Goal: Task Accomplishment & Management: Complete application form

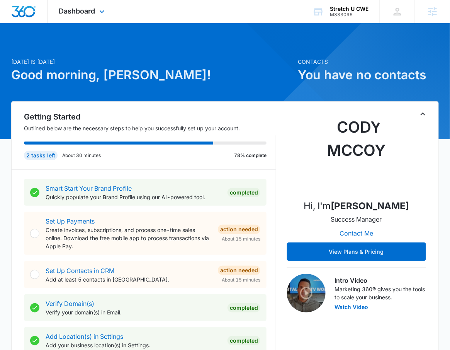
click at [66, 21] on div "Dashboard Apps Reputation Websites Forms CRM Email Social Payments POS Content …" at bounding box center [83, 11] width 71 height 23
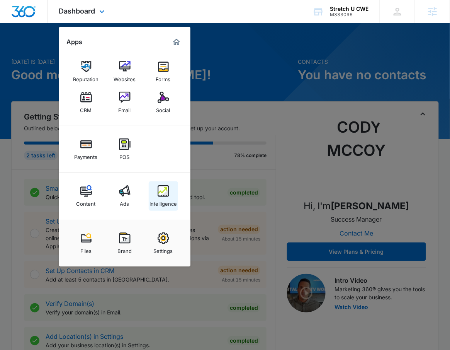
click at [165, 188] on img at bounding box center [164, 191] width 12 height 12
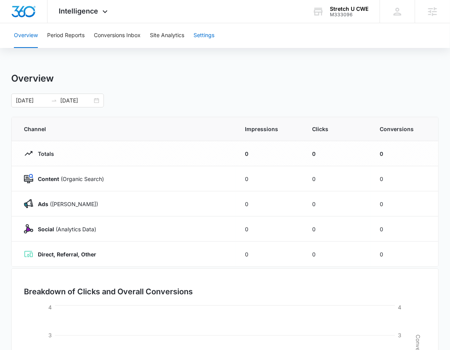
click at [215, 43] on button "Settings" at bounding box center [204, 35] width 21 height 25
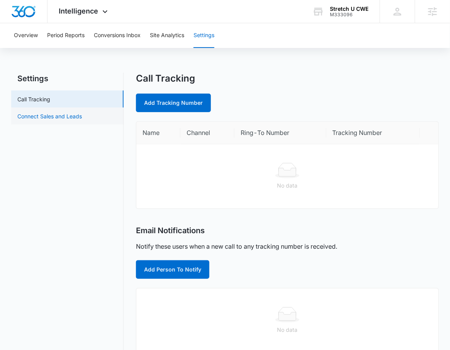
click at [77, 112] on link "Connect Sales and Leads" at bounding box center [49, 116] width 65 height 8
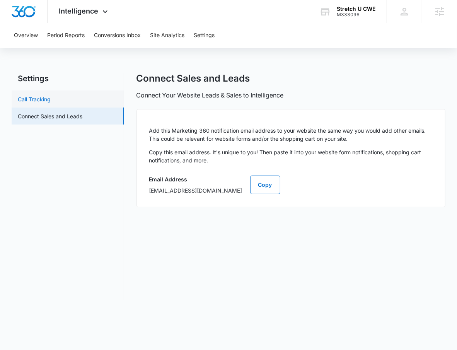
click at [51, 95] on link "Call Tracking" at bounding box center [34, 99] width 33 height 8
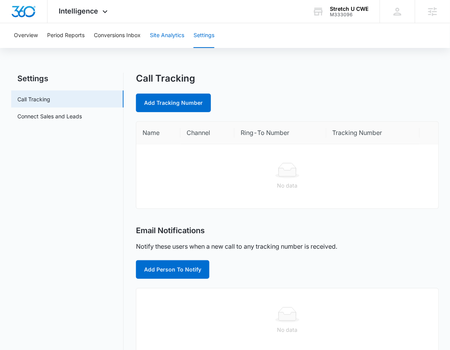
click at [172, 36] on button "Site Analytics" at bounding box center [167, 35] width 34 height 25
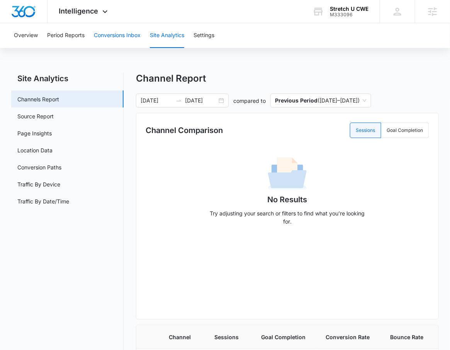
click at [124, 32] on button "Conversions Inbox" at bounding box center [117, 35] width 47 height 25
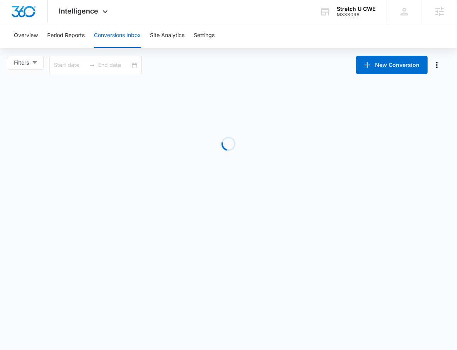
type input "08/06/2025"
type input "09/05/2025"
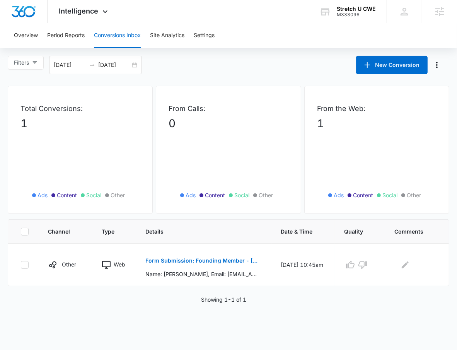
click at [42, 40] on div "Overview Period Reports Conversions Inbox Site Analytics Settings" at bounding box center [228, 35] width 438 height 25
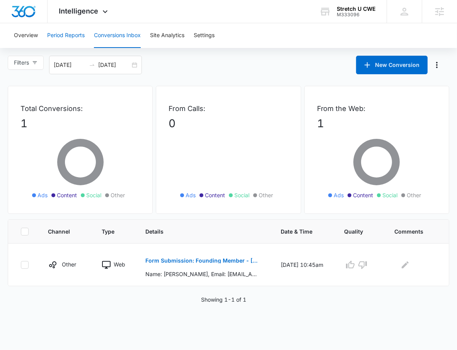
click at [58, 29] on button "Period Reports" at bounding box center [66, 35] width 38 height 25
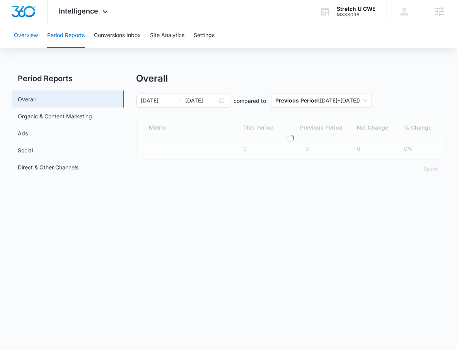
click at [21, 39] on button "Overview" at bounding box center [26, 35] width 24 height 25
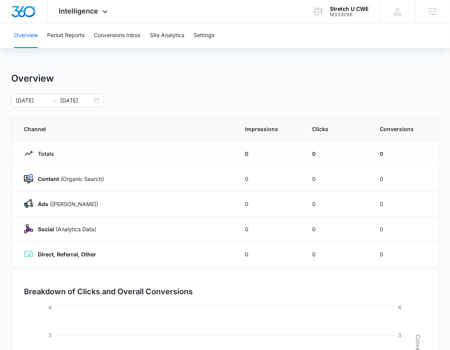
click at [218, 41] on div "Overview Period Reports Conversions Inbox Site Analytics Settings" at bounding box center [225, 35] width 432 height 25
click at [213, 40] on button "Settings" at bounding box center [204, 35] width 21 height 25
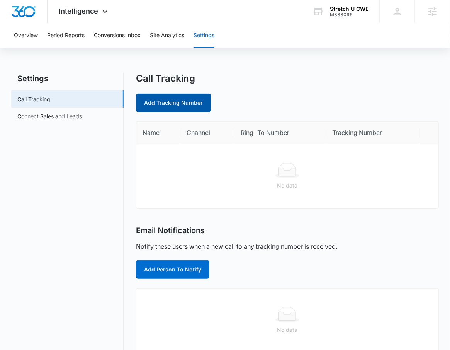
click at [201, 97] on link "Add Tracking Number" at bounding box center [173, 103] width 75 height 19
select select "by_area_code"
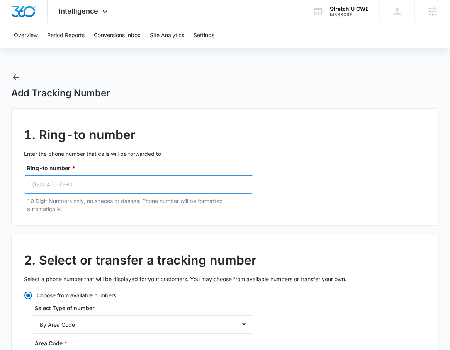
click at [87, 184] on input "Ring-to number *" at bounding box center [139, 184] width 230 height 19
paste input "tel"
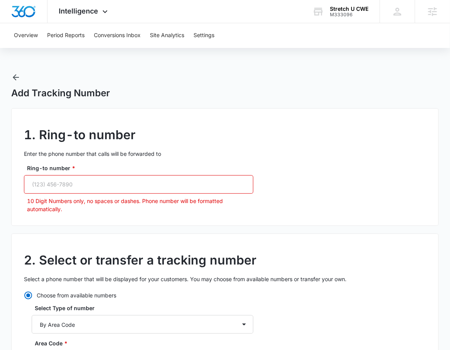
click at [67, 182] on input "Ring-to number *" at bounding box center [139, 184] width 230 height 19
click at [67, 181] on input "Ring-to number *" at bounding box center [139, 184] width 230 height 19
paste input "(314) 627-2600"
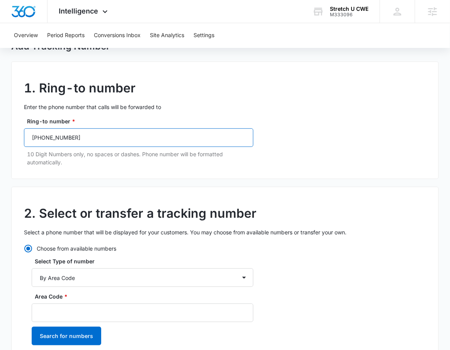
scroll to position [93, 0]
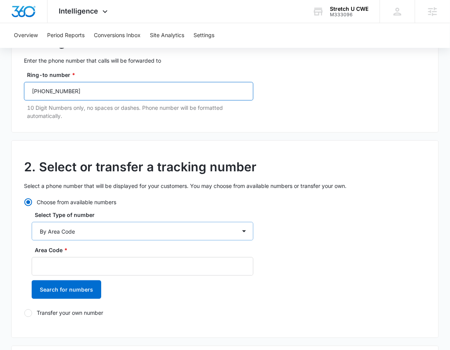
type input "(314) 627-2600"
click at [91, 223] on select "By City & State By State Only By Zip Code By Area Code Toll Free Numbers" at bounding box center [143, 231] width 222 height 19
click at [32, 222] on select "By City & State By State Only By Zip Code By Area Code Toll Free Numbers" at bounding box center [143, 231] width 222 height 19
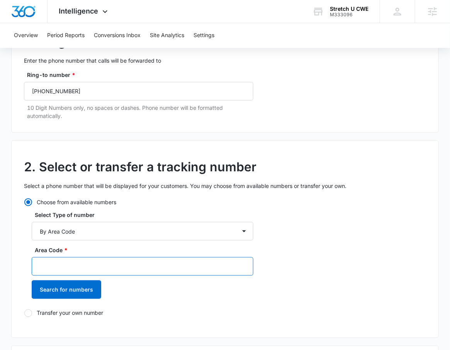
click at [82, 261] on input "Area Code *" at bounding box center [143, 266] width 222 height 19
type input "314"
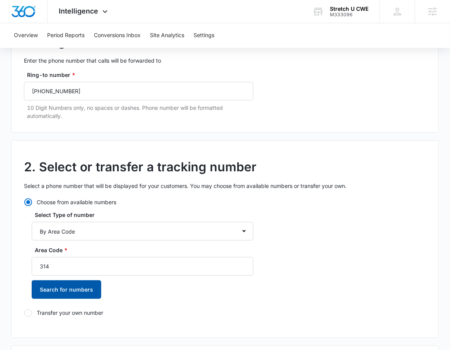
click at [63, 290] on button "Search for numbers" at bounding box center [67, 289] width 70 height 19
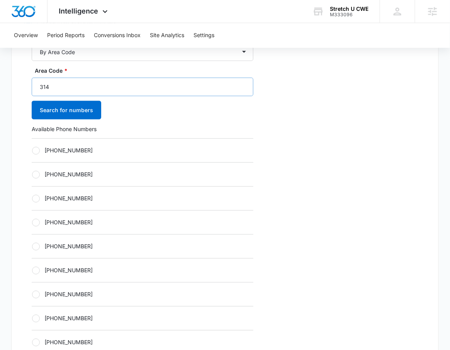
scroll to position [274, 0]
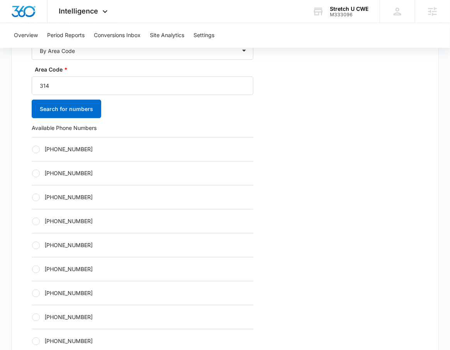
click at [83, 152] on label "+13142873267" at bounding box center [143, 149] width 222 height 8
click at [32, 150] on input "+13142873267" at bounding box center [32, 149] width 0 height 0
radio input "true"
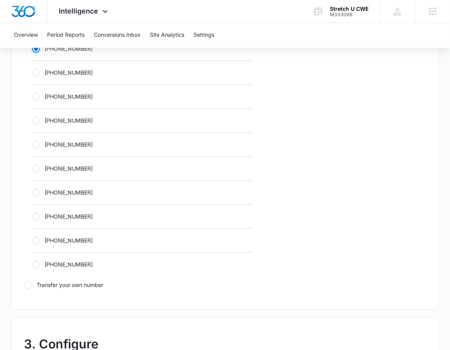
scroll to position [594, 0]
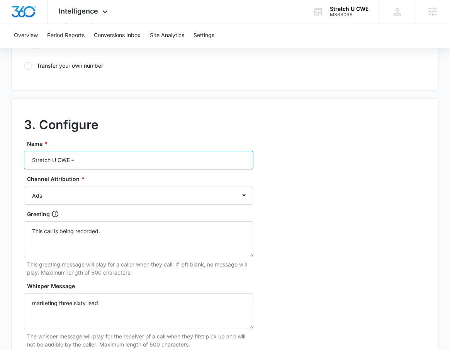
click at [91, 162] on input "Stretch U CWE –" at bounding box center [139, 160] width 230 height 19
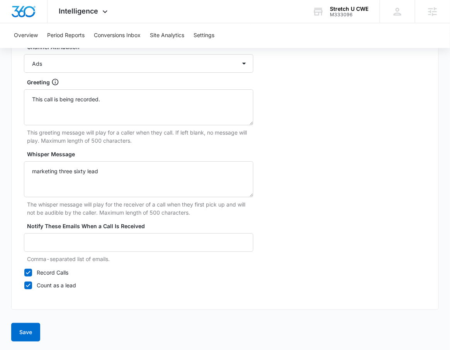
scroll to position [726, 0]
type input "Stretch U CWE – Ads"
click at [34, 331] on button "Save" at bounding box center [25, 331] width 29 height 19
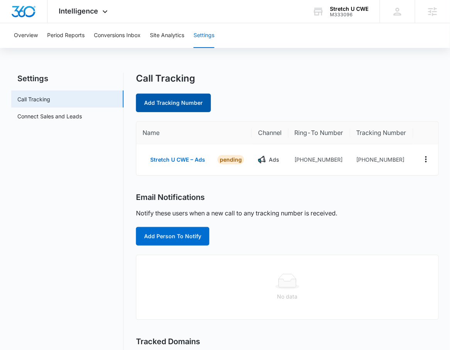
click at [198, 102] on link "Add Tracking Number" at bounding box center [173, 103] width 75 height 19
select select "by_area_code"
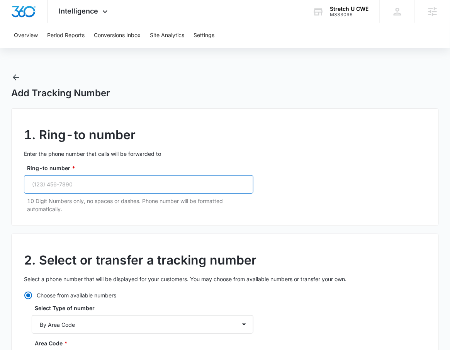
click at [88, 188] on input "Ring-to number *" at bounding box center [139, 184] width 230 height 19
paste input "(314) 627-2600"
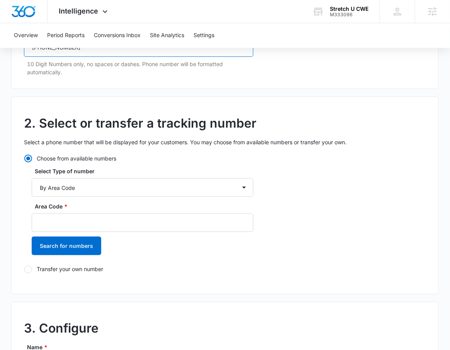
scroll to position [166, 0]
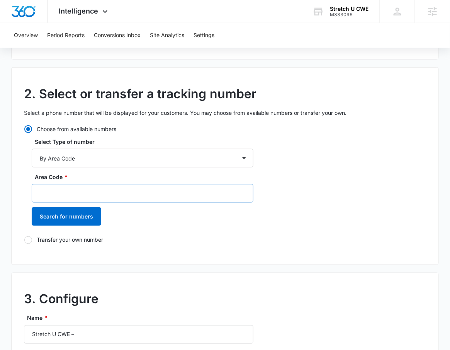
type input "(314) 627-2600"
click at [101, 191] on input "Area Code *" at bounding box center [143, 193] width 222 height 19
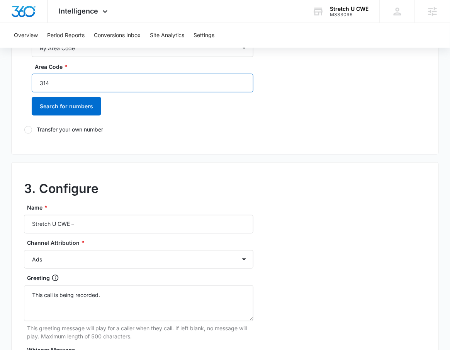
scroll to position [283, 0]
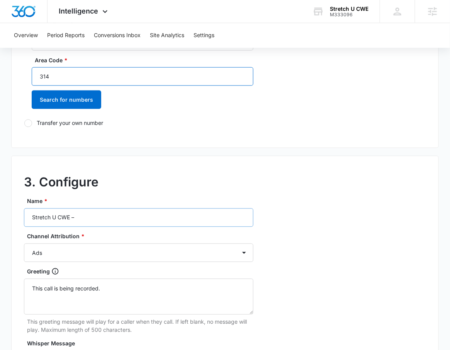
type input "314"
click at [104, 213] on input "Stretch U CWE –" at bounding box center [139, 217] width 230 height 19
click at [104, 216] on input "Stretch U CWE –" at bounding box center [139, 217] width 230 height 19
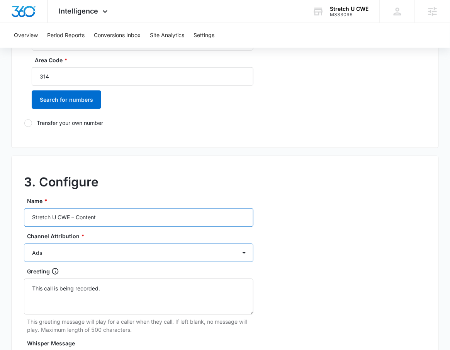
type input "Stretch U CWE – Content"
click at [55, 249] on select "Ads Local Service Ads Content Social Other" at bounding box center [139, 253] width 230 height 19
select select "CONTENT"
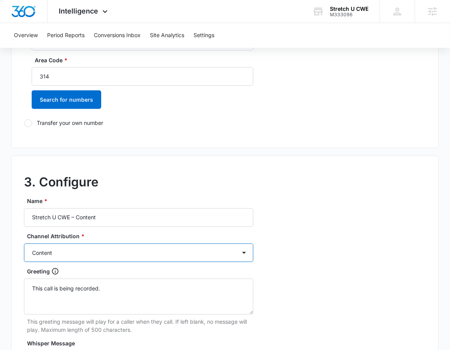
click at [24, 244] on select "Ads Local Service Ads Content Social Other" at bounding box center [139, 253] width 230 height 19
click at [329, 246] on div "3. Configure Name * Stretch U CWE – Content Channel Attribution * Ads Local Ser…" at bounding box center [225, 327] width 428 height 343
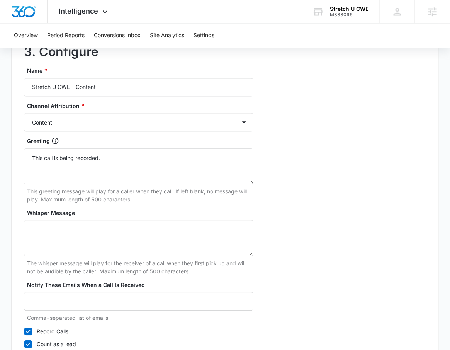
scroll to position [473, 0]
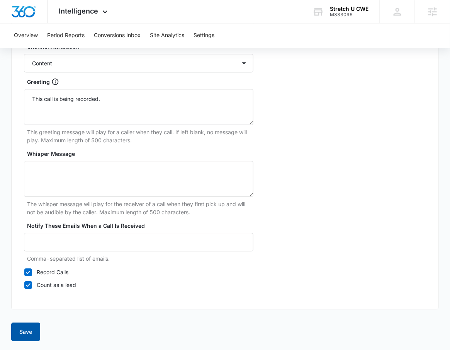
click at [36, 333] on button "Save" at bounding box center [25, 331] width 29 height 19
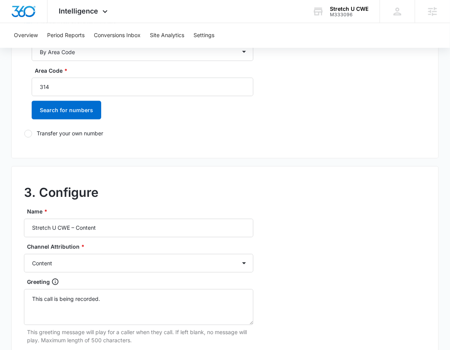
scroll to position [255, 0]
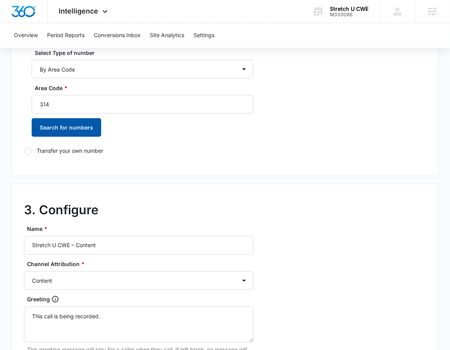
click at [68, 126] on button "Search for numbers" at bounding box center [67, 127] width 70 height 19
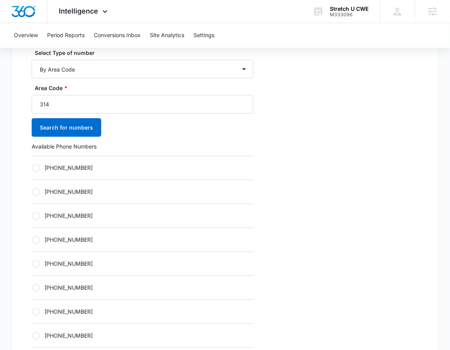
click at [66, 171] on label "+13142873294" at bounding box center [143, 168] width 222 height 8
click at [32, 168] on input "+13142873294" at bounding box center [32, 168] width 0 height 0
radio input "true"
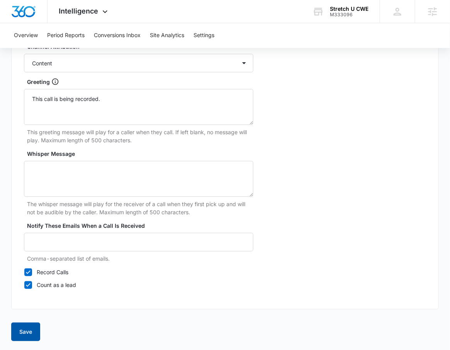
click at [27, 327] on button "Save" at bounding box center [25, 331] width 29 height 19
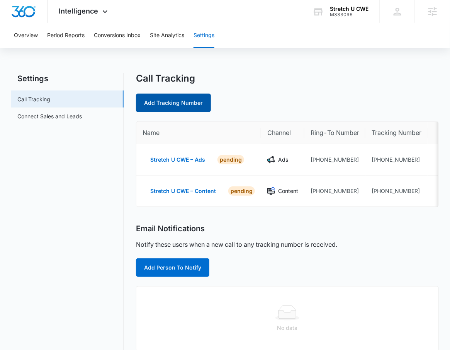
click at [165, 107] on link "Add Tracking Number" at bounding box center [173, 103] width 75 height 19
select select "by_area_code"
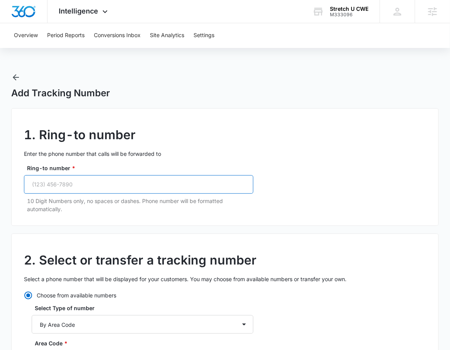
click at [131, 191] on input "Ring-to number *" at bounding box center [139, 184] width 230 height 19
paste input "(314) 627-2600"
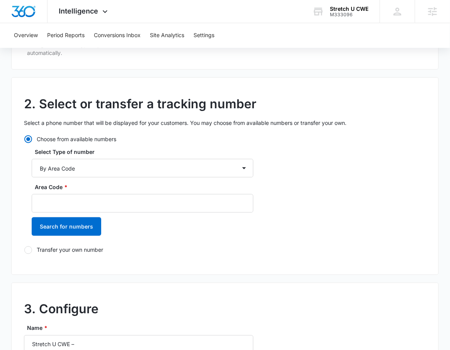
scroll to position [171, 0]
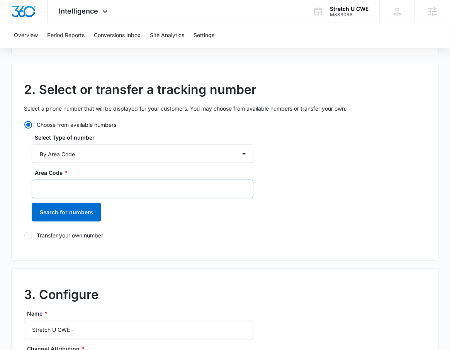
type input "(314) 627-2600"
click at [115, 191] on input "Area Code *" at bounding box center [143, 189] width 222 height 19
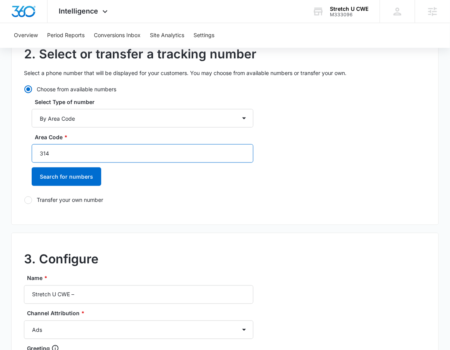
scroll to position [271, 0]
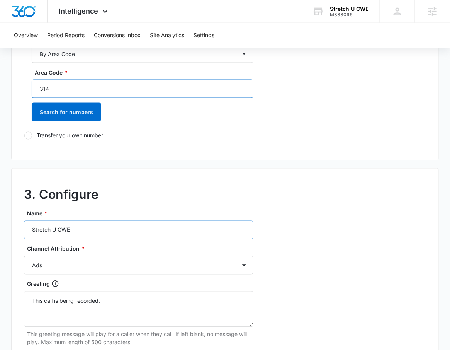
type input "314"
click at [123, 228] on input "Stretch U CWE –" at bounding box center [139, 230] width 230 height 19
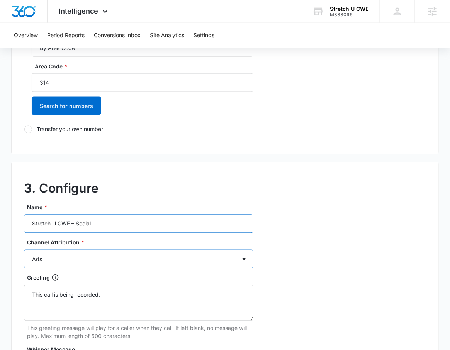
scroll to position [293, 0]
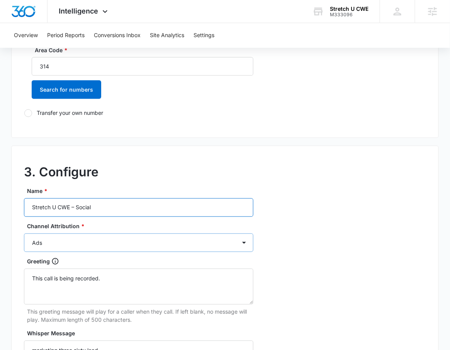
type input "Stretch U CWE – Social"
click at [119, 241] on select "Ads Local Service Ads Content Social Other" at bounding box center [139, 243] width 230 height 19
select select "SOCIAL"
click at [24, 234] on select "Ads Local Service Ads Content Social Other" at bounding box center [139, 243] width 230 height 19
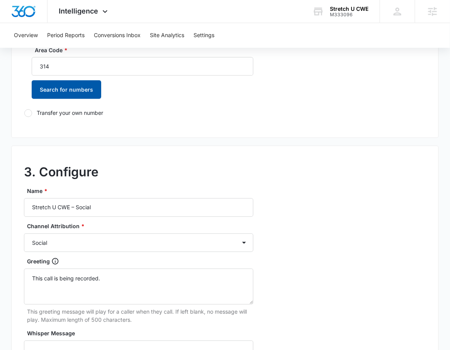
click at [54, 97] on button "Search for numbers" at bounding box center [67, 89] width 70 height 19
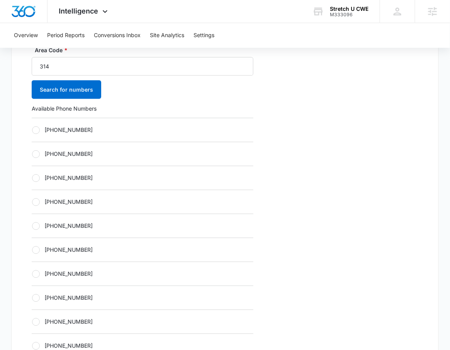
click at [80, 124] on div "+13142873297" at bounding box center [143, 130] width 222 height 24
click at [83, 135] on div "+13142873297" at bounding box center [143, 130] width 222 height 24
click at [82, 133] on label "+13142873297" at bounding box center [143, 130] width 222 height 8
click at [32, 130] on input "+13142873297" at bounding box center [32, 130] width 0 height 0
radio input "true"
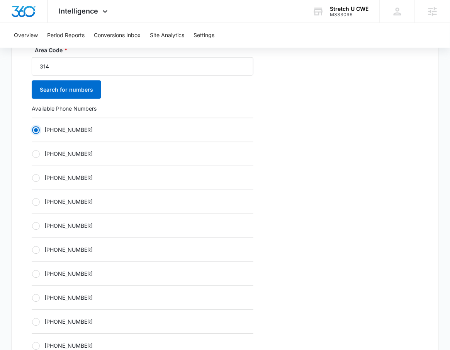
scroll to position [726, 0]
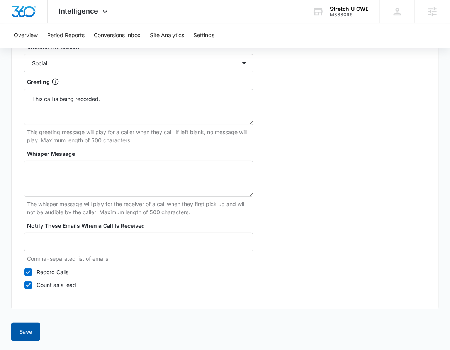
click at [31, 330] on button "Save" at bounding box center [25, 331] width 29 height 19
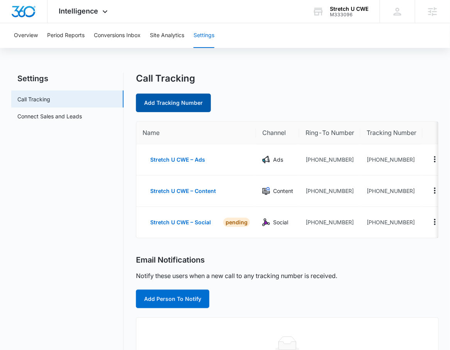
click at [194, 101] on link "Add Tracking Number" at bounding box center [173, 103] width 75 height 19
select select "by_area_code"
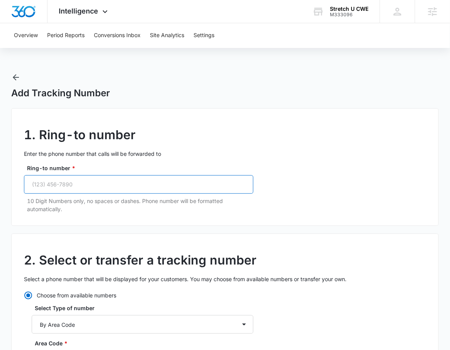
click at [122, 193] on input "Ring-to number *" at bounding box center [139, 184] width 230 height 19
paste input "(314) 627-2600"
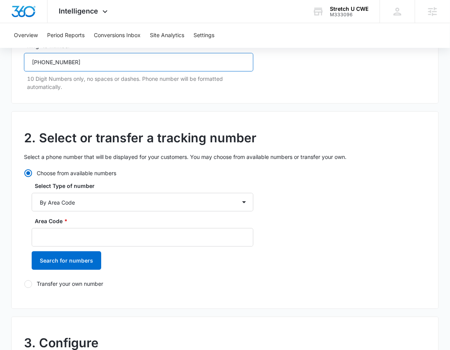
scroll to position [151, 0]
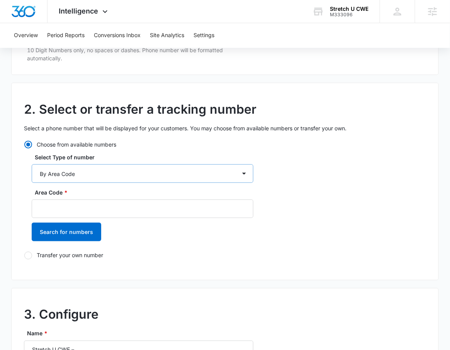
type input "(314) 627-2600"
click at [126, 169] on select "By City & State By State Only By Zip Code By Area Code Toll Free Numbers" at bounding box center [143, 173] width 222 height 19
click at [32, 164] on select "By City & State By State Only By Zip Code By Area Code Toll Free Numbers" at bounding box center [143, 173] width 222 height 19
click at [108, 208] on input "Area Code *" at bounding box center [143, 209] width 222 height 19
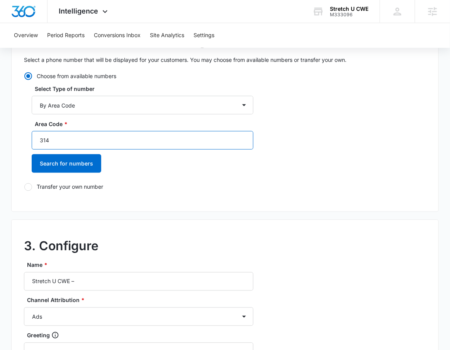
scroll to position [228, 0]
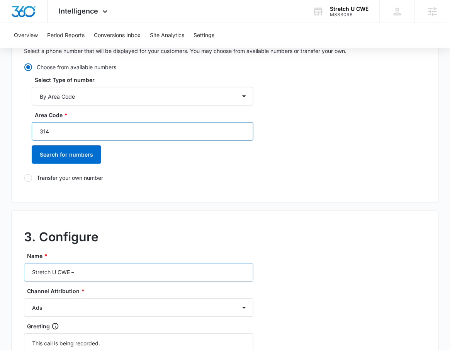
type input "314"
click at [87, 265] on input "Stretch U CWE –" at bounding box center [139, 272] width 230 height 19
click at [99, 272] on input "Stretch U CWE –" at bounding box center [139, 272] width 230 height 19
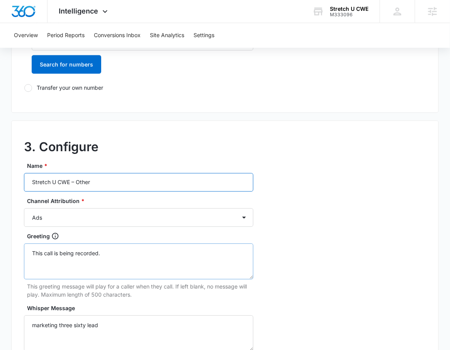
scroll to position [361, 0]
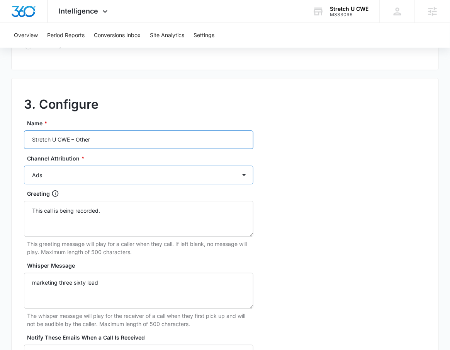
type input "Stretch U CWE – Other"
click at [51, 179] on select "Ads Local Service Ads Content Social Other" at bounding box center [139, 175] width 230 height 19
select select "OTHER"
click at [24, 166] on select "Ads Local Service Ads Content Social Other" at bounding box center [139, 175] width 230 height 19
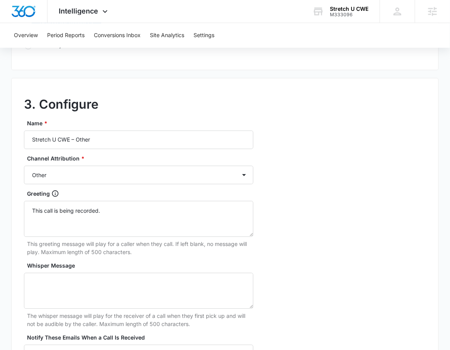
click at [316, 258] on div "3. Configure Name * Stretch U CWE – Other Channel Attribution * Ads Local Servi…" at bounding box center [225, 249] width 428 height 343
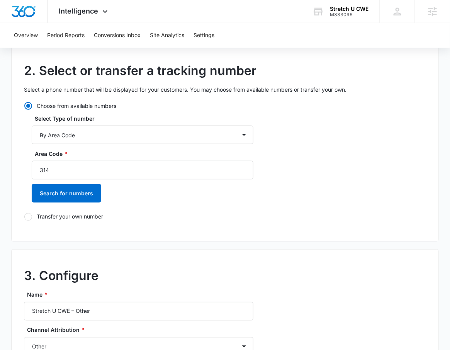
scroll to position [99, 0]
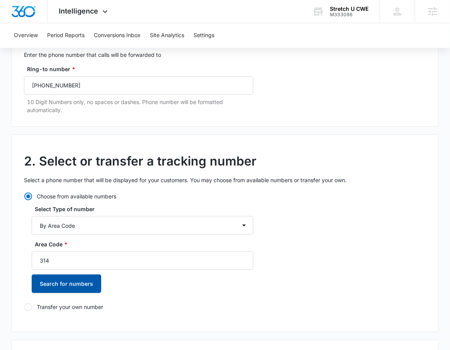
click at [72, 289] on button "Search for numbers" at bounding box center [67, 284] width 70 height 19
click at [72, 288] on button "Search for numbers" at bounding box center [67, 284] width 70 height 19
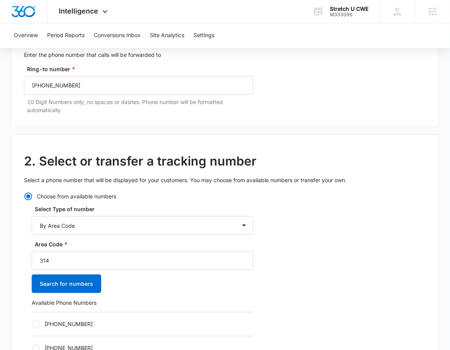
click at [76, 328] on div "+13142873359" at bounding box center [143, 324] width 222 height 24
click at [75, 322] on label "+13142873359" at bounding box center [143, 324] width 222 height 8
click at [32, 324] on input "+13142873359" at bounding box center [32, 324] width 0 height 0
radio input "true"
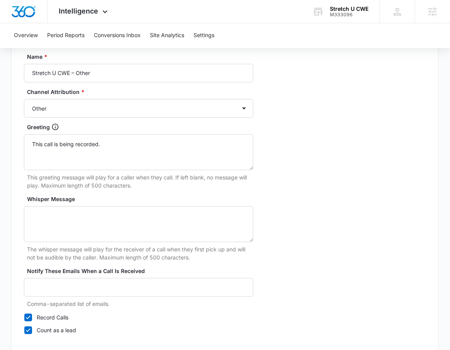
scroll to position [726, 0]
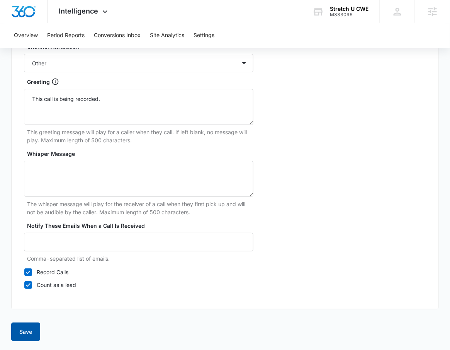
click at [26, 338] on button "Save" at bounding box center [25, 331] width 29 height 19
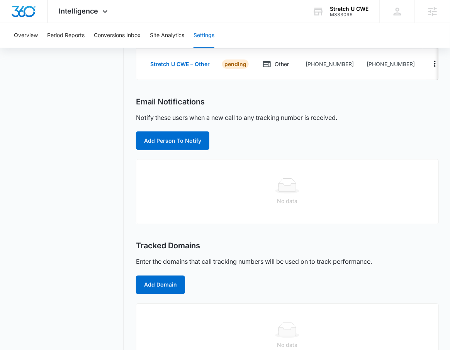
scroll to position [223, 0]
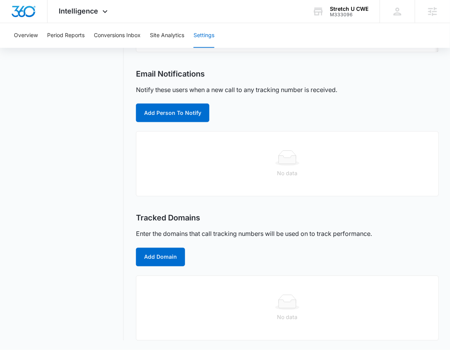
click at [165, 274] on div "Call Tracking Add Tracking Number Name Channel Ring-To Number Tracking Number S…" at bounding box center [287, 97] width 303 height 485
click at [165, 263] on button "Add Domain" at bounding box center [160, 257] width 49 height 19
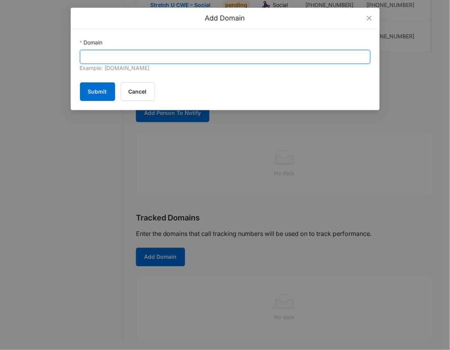
click at [130, 58] on input "Domain" at bounding box center [225, 57] width 291 height 14
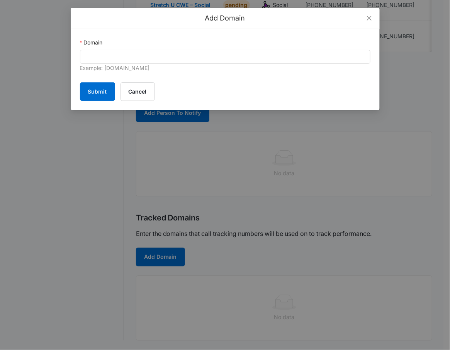
click at [155, 73] on form "Domain Example: marketing360.com Submit Cancel" at bounding box center [225, 69] width 291 height 63
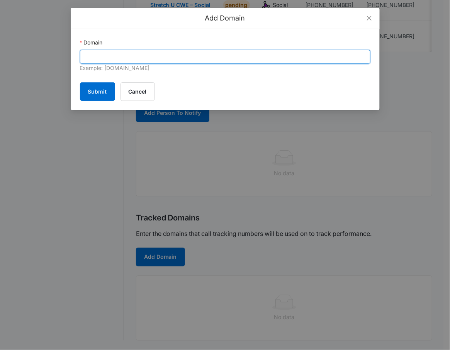
click at [159, 55] on input "Domain" at bounding box center [225, 57] width 291 height 14
paste input "stretchu.com"
type input "stretchu.com"
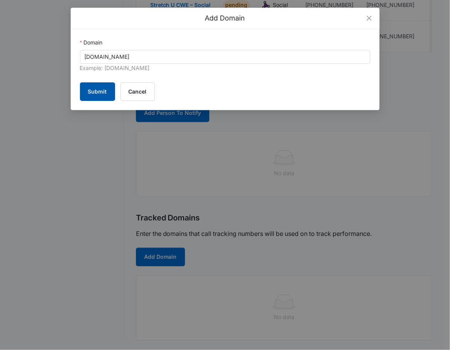
click at [104, 92] on button "Submit" at bounding box center [97, 91] width 35 height 19
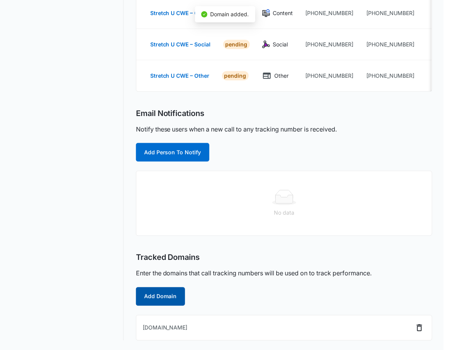
scroll to position [184, 0]
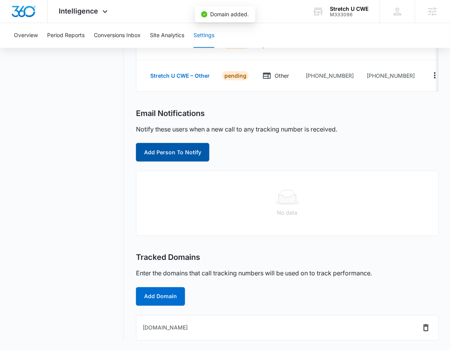
click at [148, 160] on button "Add Person To Notify" at bounding box center [172, 152] width 73 height 19
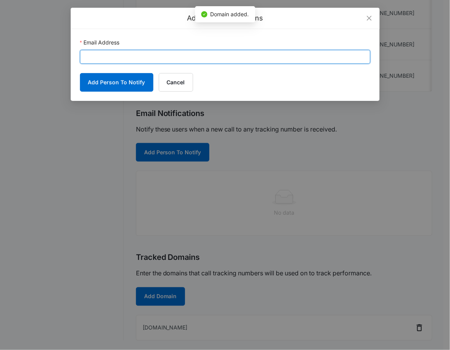
click at [184, 62] on input "Email Address" at bounding box center [225, 57] width 291 height 14
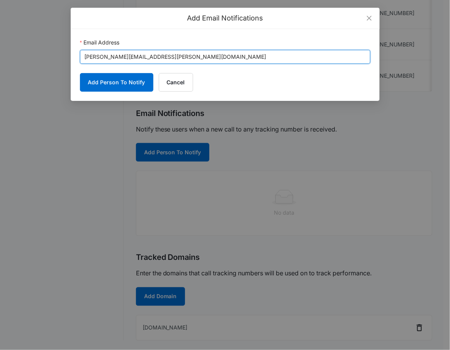
type input "cody.mccoy@madwire.com"
click at [80, 73] on button "Add Person To Notify" at bounding box center [116, 82] width 73 height 19
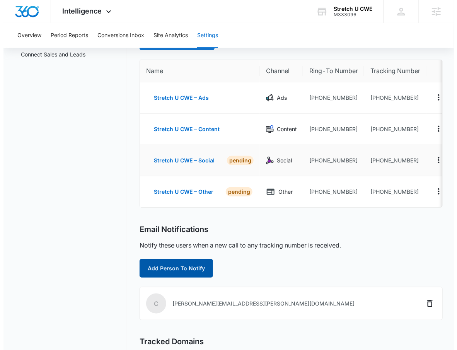
scroll to position [0, 0]
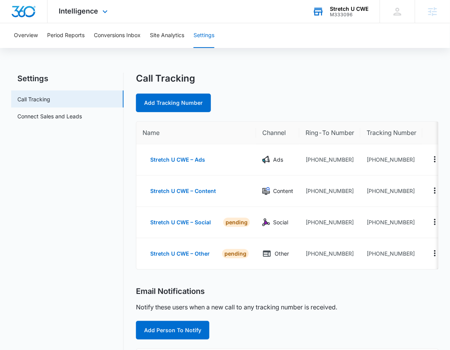
click at [337, 12] on div "Stretch U CWE M333096" at bounding box center [349, 12] width 39 height 12
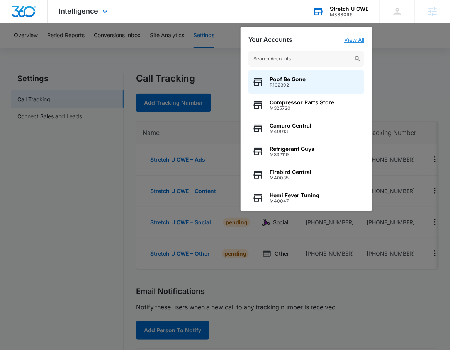
click at [354, 41] on link "View All" at bounding box center [354, 39] width 20 height 7
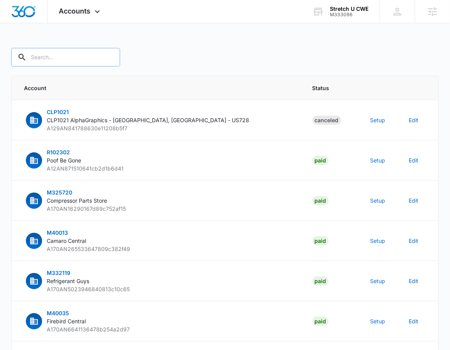
click at [67, 60] on input "text" at bounding box center [65, 57] width 109 height 19
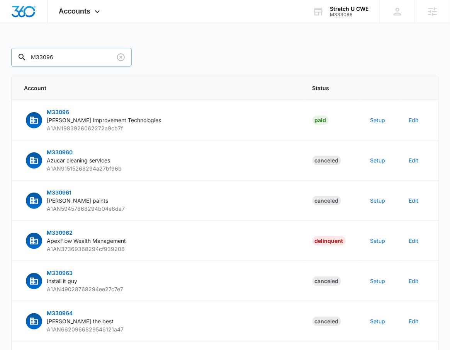
click at [41, 56] on input "M33096" at bounding box center [71, 57] width 121 height 19
type input "M333096"
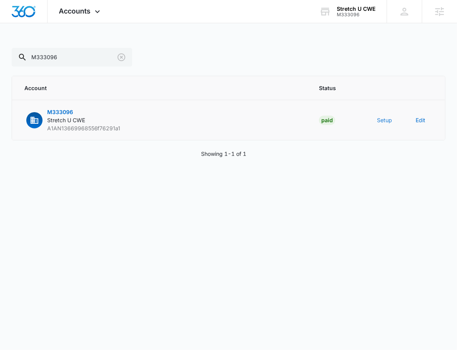
click at [383, 118] on button "Setup" at bounding box center [384, 120] width 15 height 8
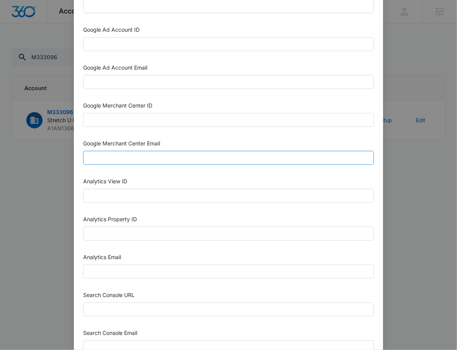
scroll to position [241, 0]
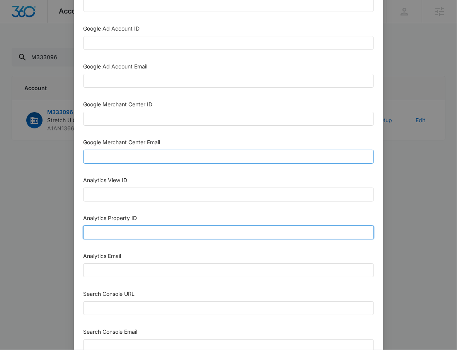
click at [159, 227] on input "Analytics Property ID" at bounding box center [228, 232] width 291 height 14
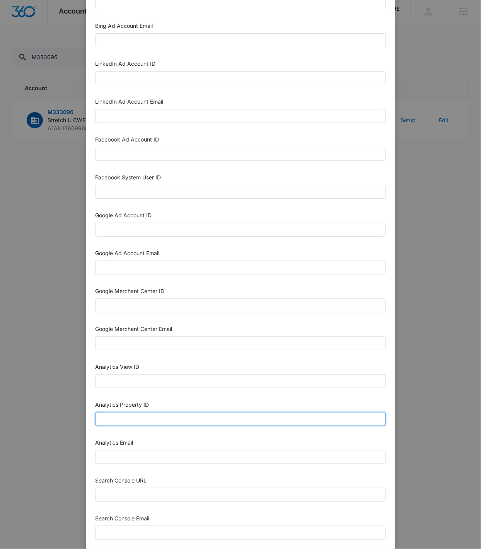
scroll to position [70, 0]
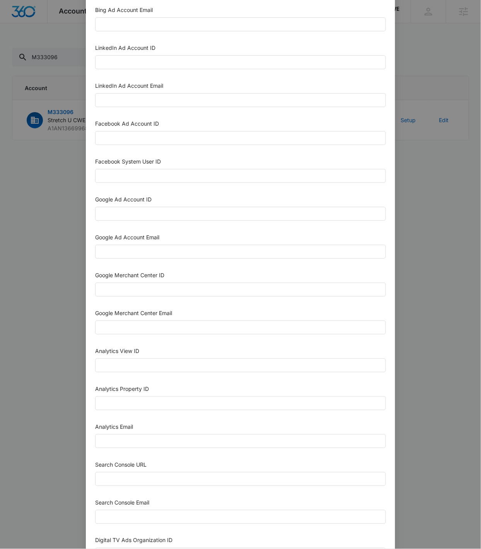
click at [121, 146] on div "Facebook Ad Account ID" at bounding box center [240, 133] width 291 height 29
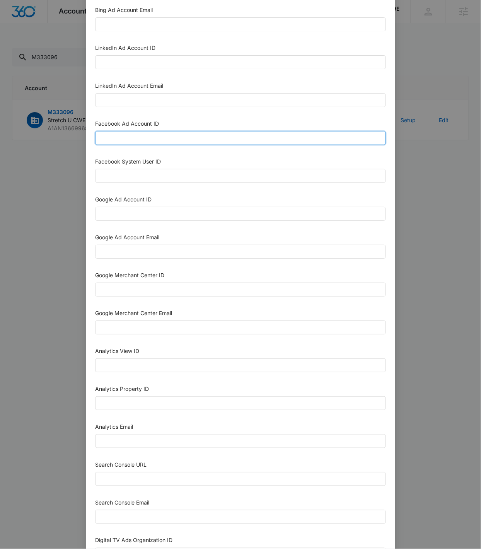
click at [126, 138] on input "Facebook Ad Account ID" at bounding box center [240, 138] width 291 height 14
paste input "1309881623851812"
type input "1309881623851812"
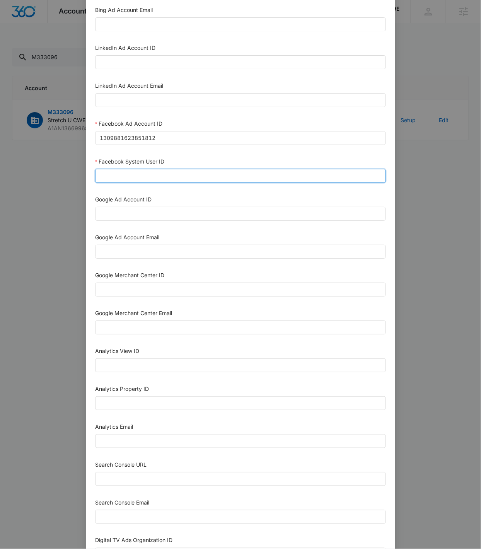
click at [114, 175] on input "Facebook System User ID" at bounding box center [240, 176] width 291 height 14
type input "1023954259108897"
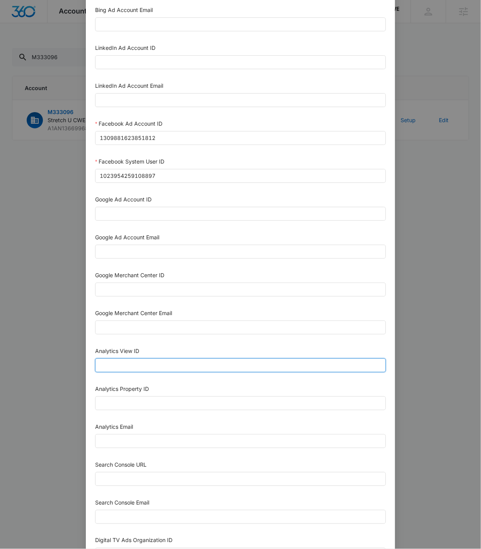
click at [112, 350] on input "Analytics View ID" at bounding box center [240, 365] width 291 height 14
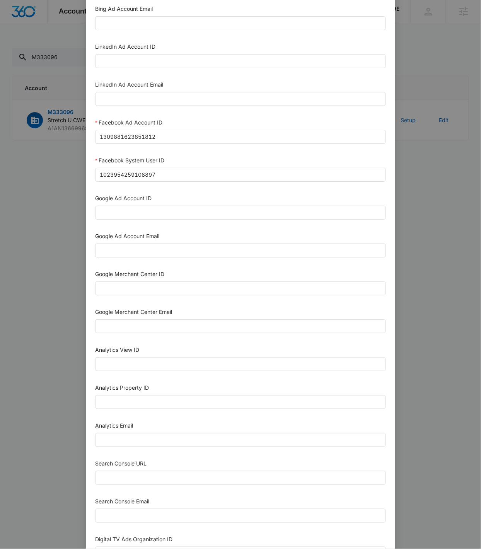
scroll to position [72, 0]
click at [133, 350] on input "Analytics Property ID" at bounding box center [240, 402] width 291 height 14
paste input "503912938"
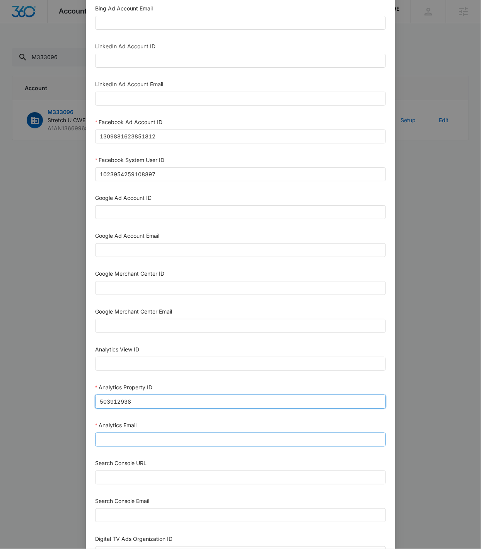
type input "503912938"
click at [126, 350] on input "Analytics Email" at bounding box center [240, 440] width 291 height 14
type input "m360+accounts1020@madwiremedia.com"
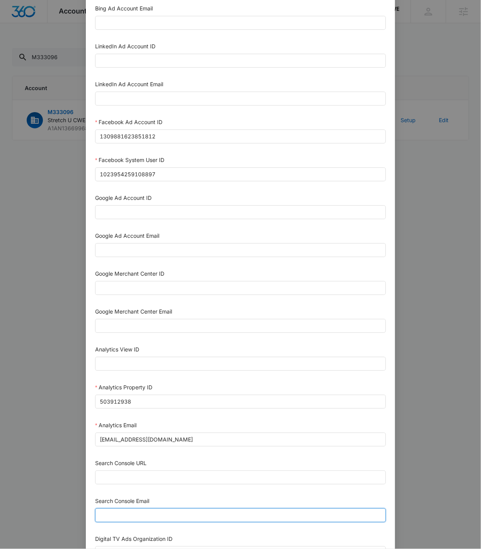
click at [159, 350] on input "Search Console Email" at bounding box center [240, 515] width 291 height 14
paste input "m360+accounts1020@madwiremedia.com"
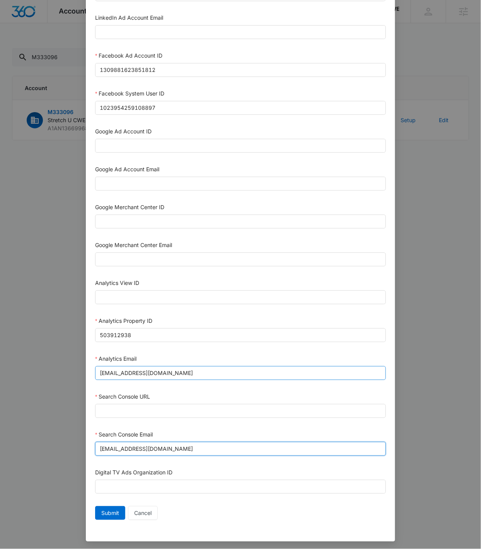
scroll to position [141, 0]
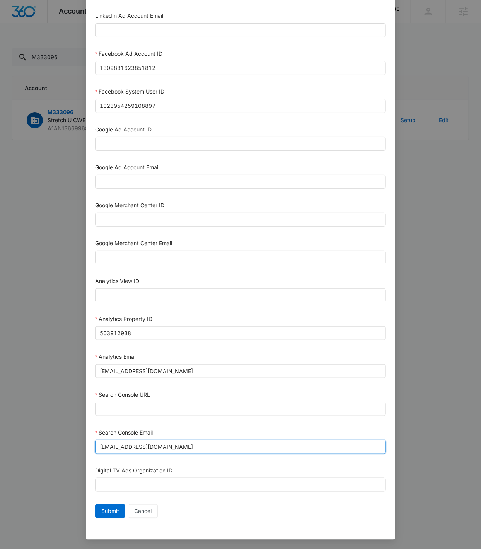
type input "m360+accounts1020@madwiremedia.com"
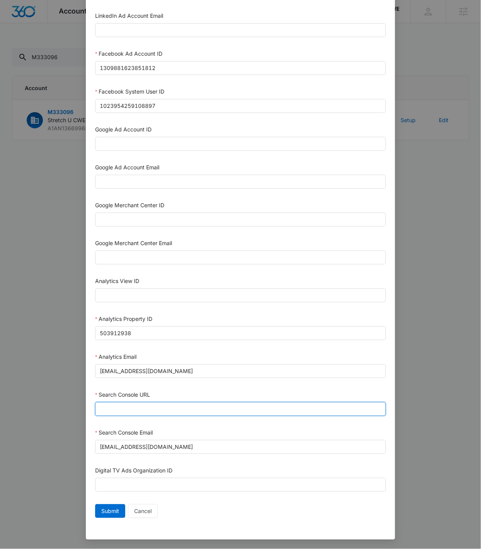
click at [147, 350] on input "Search Console URL" at bounding box center [240, 409] width 291 height 14
paste input "https://stretchu.com/find-a-studio/clayton-mo/"
type input "https://stretchu.com/find-a-studio/clayton-mo/"
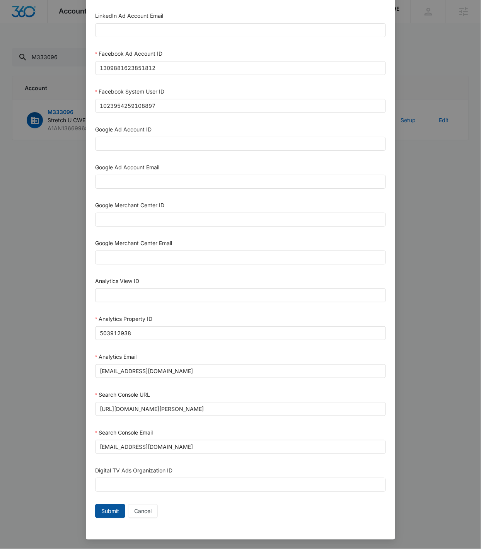
click at [101, 350] on span "Submit" at bounding box center [110, 511] width 18 height 9
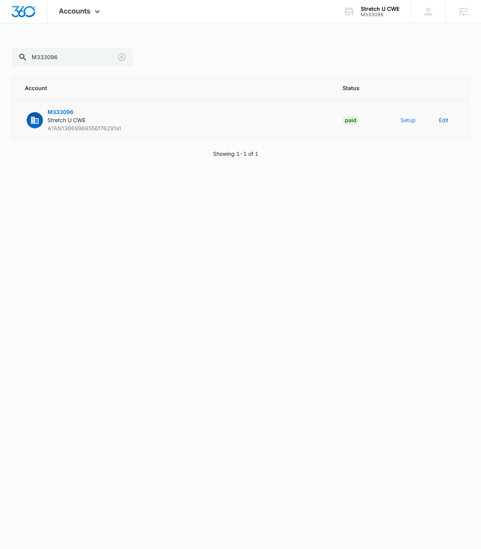
click at [407, 118] on button "Setup" at bounding box center [408, 120] width 15 height 8
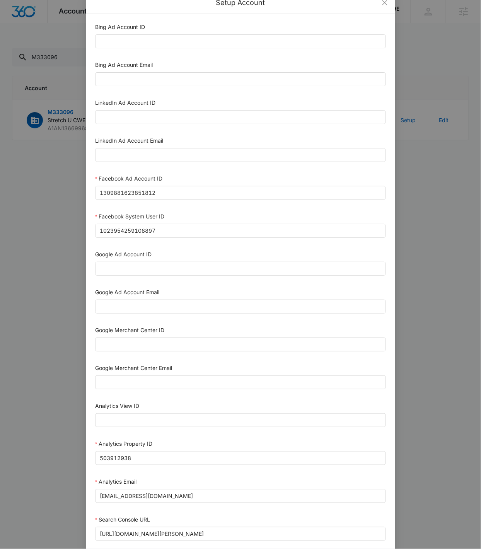
scroll to position [80, 0]
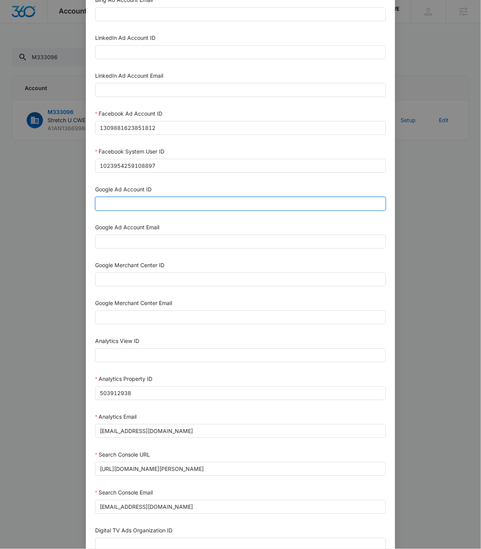
click at [187, 205] on input "Google Ad Account ID" at bounding box center [240, 204] width 291 height 14
click at [222, 223] on div "Google Ad Account Email" at bounding box center [240, 229] width 291 height 12
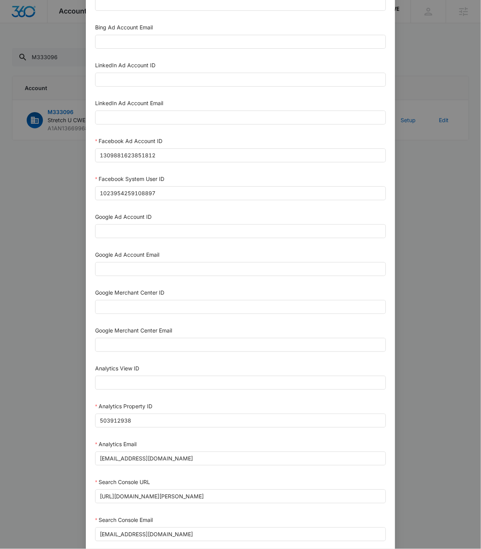
scroll to position [141, 0]
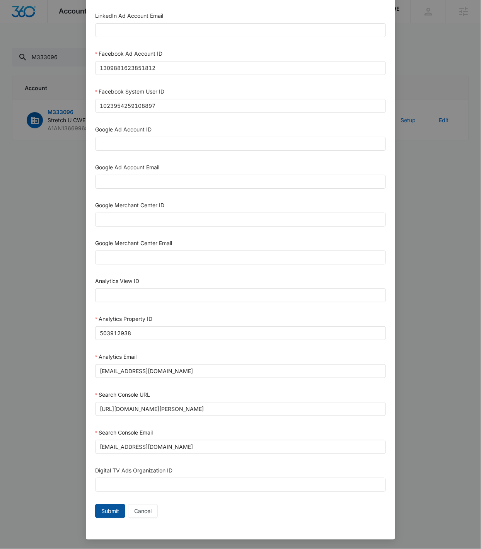
click at [107, 350] on span "Submit" at bounding box center [110, 511] width 18 height 9
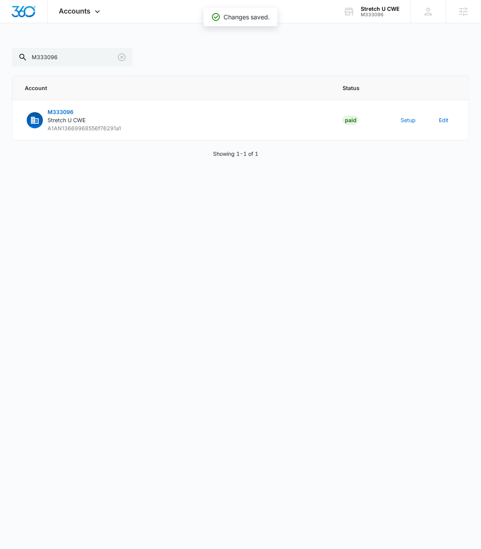
scroll to position [133, 0]
click at [67, 13] on span "Accounts" at bounding box center [75, 11] width 32 height 8
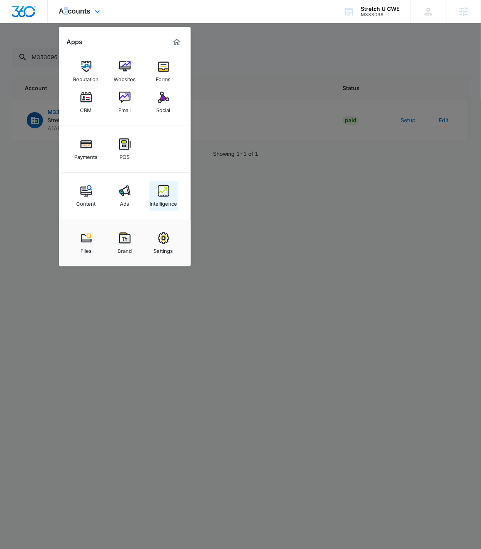
click at [173, 197] on div "Intelligence" at bounding box center [163, 202] width 27 height 10
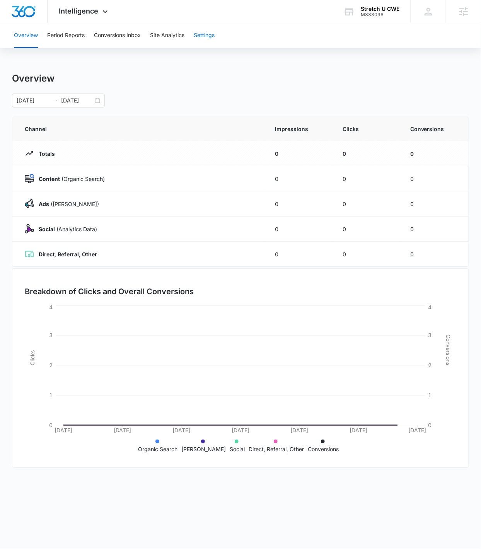
click at [210, 34] on button "Settings" at bounding box center [204, 35] width 21 height 25
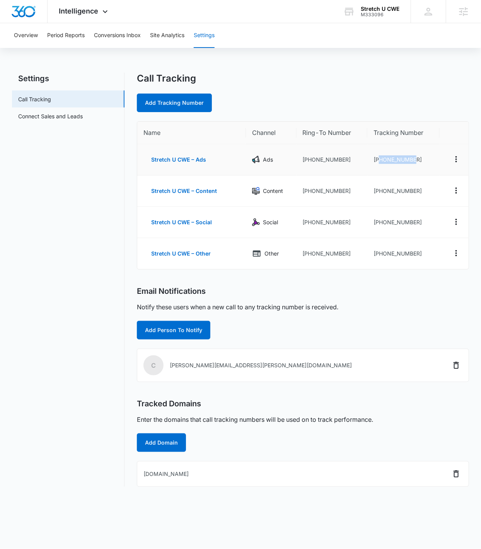
drag, startPoint x: 425, startPoint y: 158, endPoint x: 380, endPoint y: 163, distance: 44.8
click at [380, 163] on td "+13142873267" at bounding box center [403, 159] width 72 height 31
copy td "3142873267"
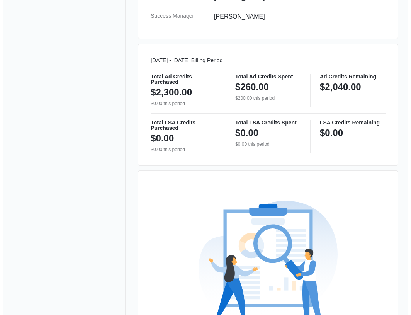
scroll to position [470, 0]
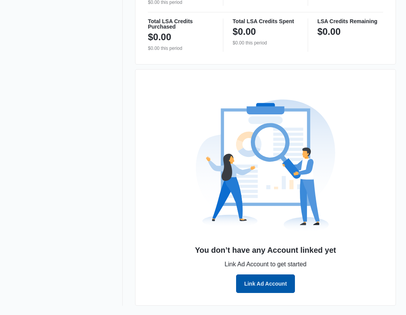
click at [261, 285] on button "Link Ad Account" at bounding box center [265, 284] width 59 height 19
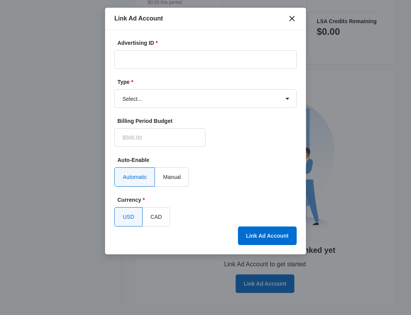
type input "$0.00"
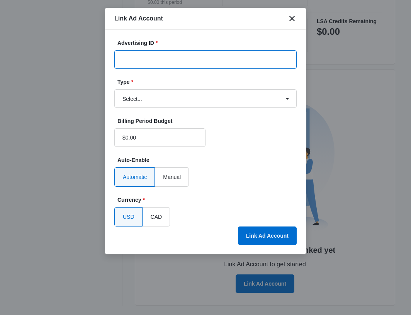
click at [235, 65] on input "Advertising ID *" at bounding box center [205, 59] width 182 height 19
click at [162, 55] on input "Advertising ID *" at bounding box center [205, 59] width 182 height 19
paste input "1309881623851812"
type input "1309881623851812"
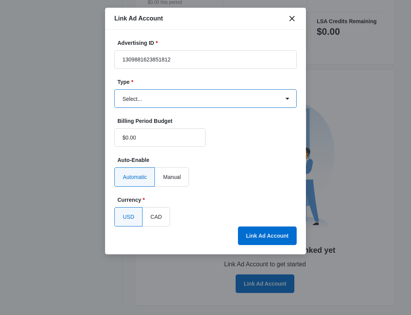
click at [170, 99] on select "Select... Bing Ads Facebook Ads Google Ads" at bounding box center [205, 98] width 182 height 19
select select "facebook"
click at [114, 89] on select "Select... Bing Ads Facebook Ads Google Ads" at bounding box center [205, 98] width 182 height 19
click at [263, 161] on label "Auto-Enable" at bounding box center [209, 160] width 182 height 8
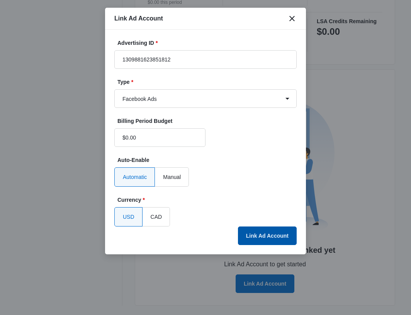
click at [266, 229] on button "Link Ad Account" at bounding box center [267, 236] width 59 height 19
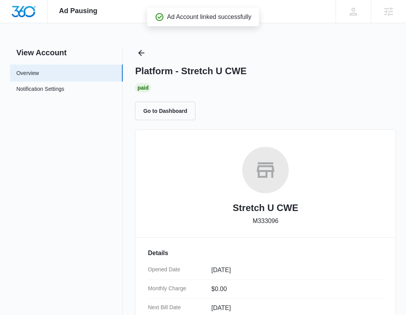
scroll to position [0, 0]
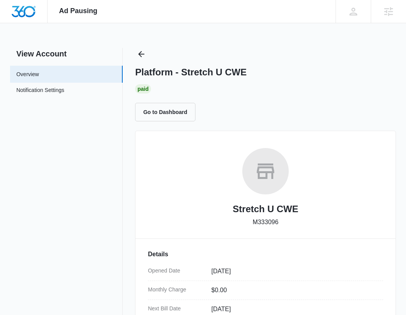
click at [142, 54] on icon "Back" at bounding box center [141, 54] width 6 height 6
